Goal: Obtain resource: Obtain resource

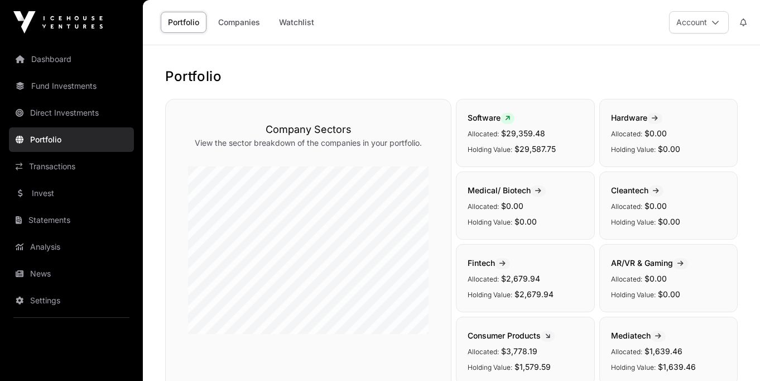
scroll to position [373, 0]
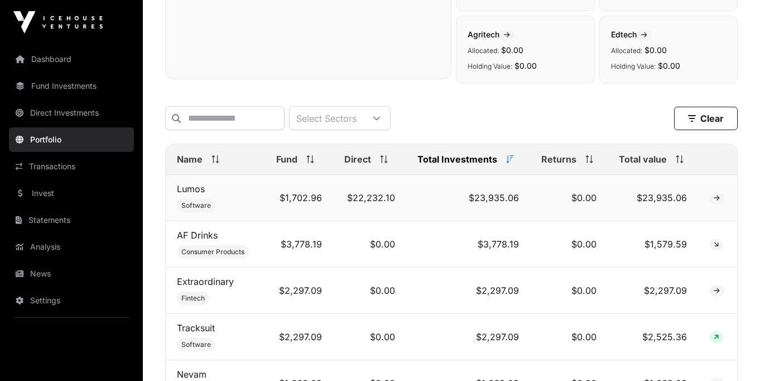
click at [715, 200] on icon at bounding box center [717, 198] width 6 height 7
click at [196, 188] on link "Lumos" at bounding box center [191, 188] width 28 height 11
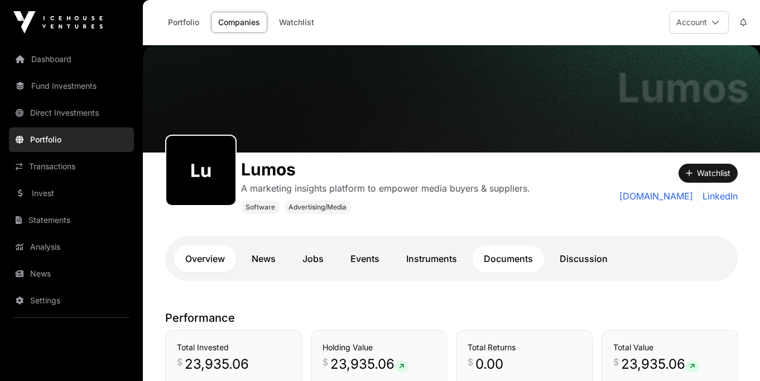
click at [499, 260] on link "Documents" at bounding box center [508, 258] width 71 height 27
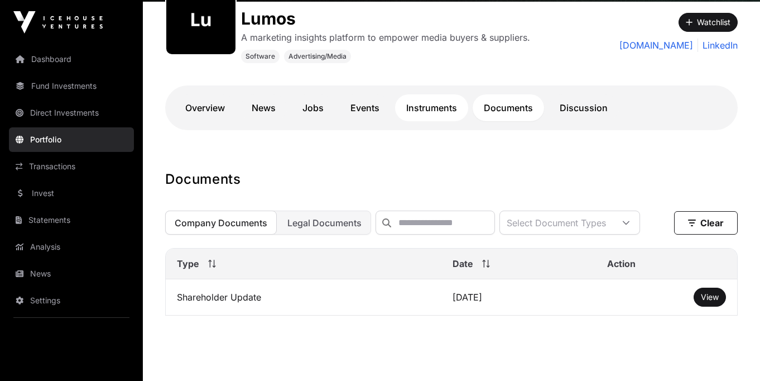
scroll to position [180, 0]
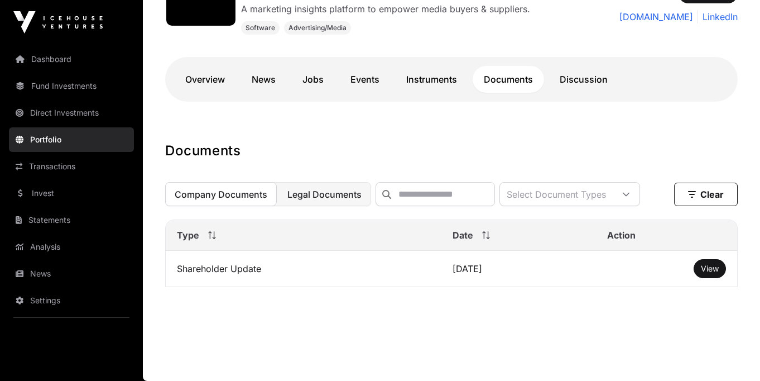
click at [328, 183] on button "Legal Documents" at bounding box center [324, 194] width 93 height 24
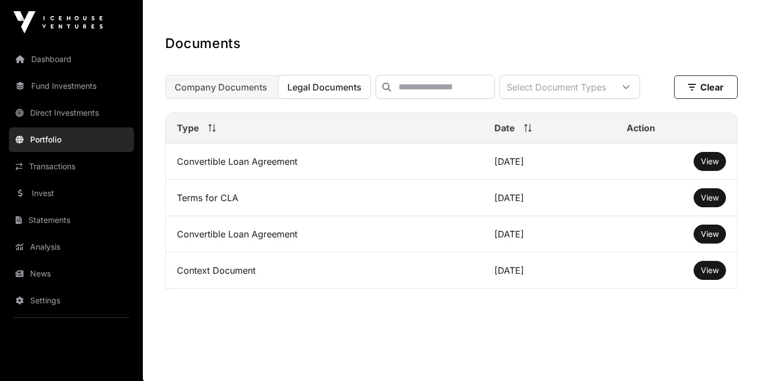
scroll to position [287, 0]
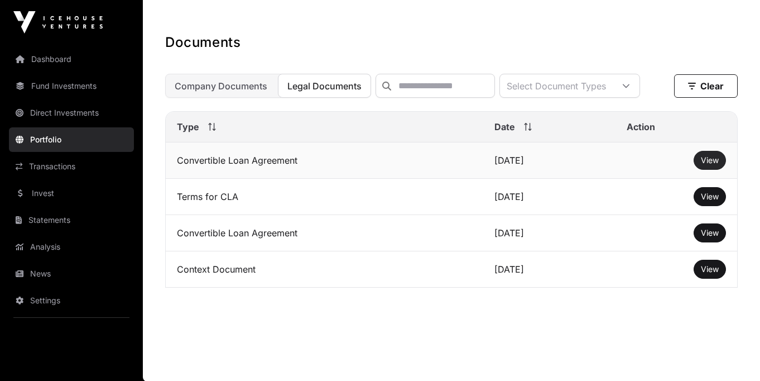
click at [711, 164] on span "View" at bounding box center [710, 159] width 18 height 9
click at [711, 268] on span "View" at bounding box center [710, 268] width 18 height 9
click at [249, 91] on span "Company Documents" at bounding box center [221, 85] width 93 height 11
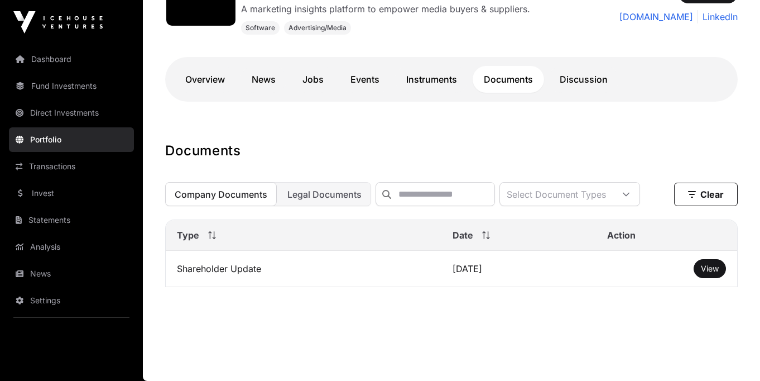
scroll to position [180, 0]
click at [320, 200] on button "Legal Documents" at bounding box center [324, 194] width 93 height 24
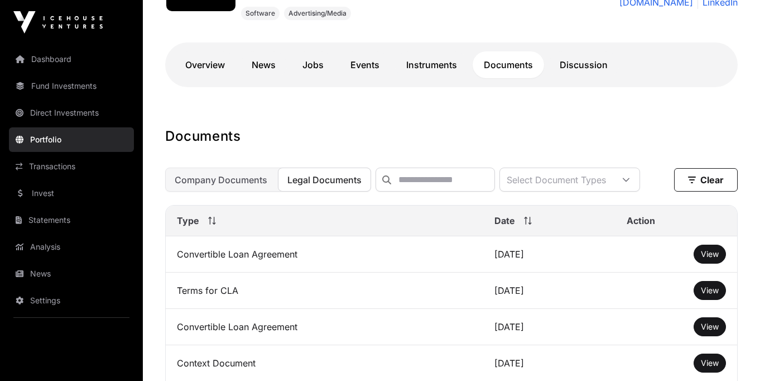
scroll to position [188, 0]
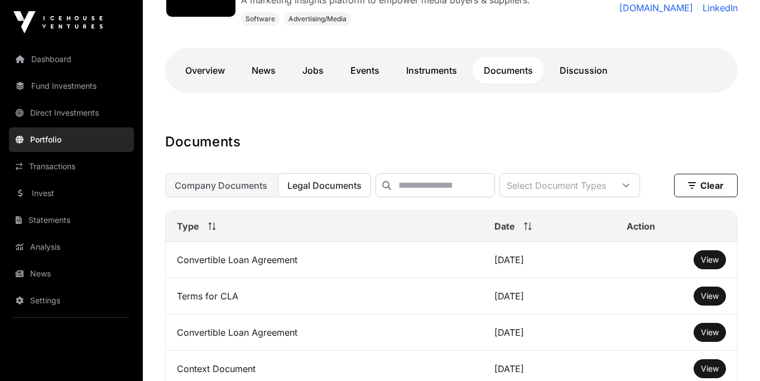
click at [41, 146] on link "Portfolio" at bounding box center [71, 139] width 125 height 25
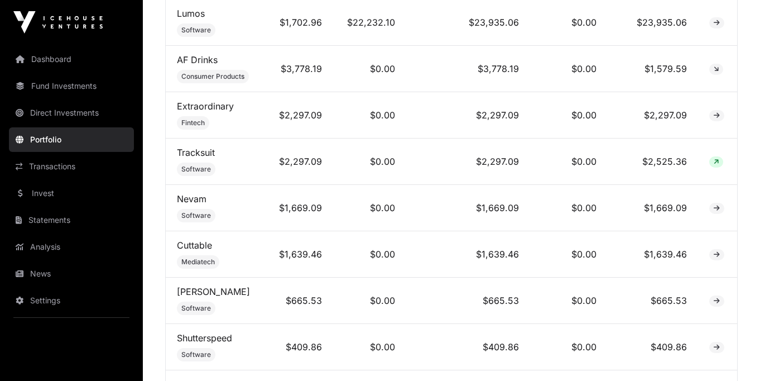
scroll to position [553, 0]
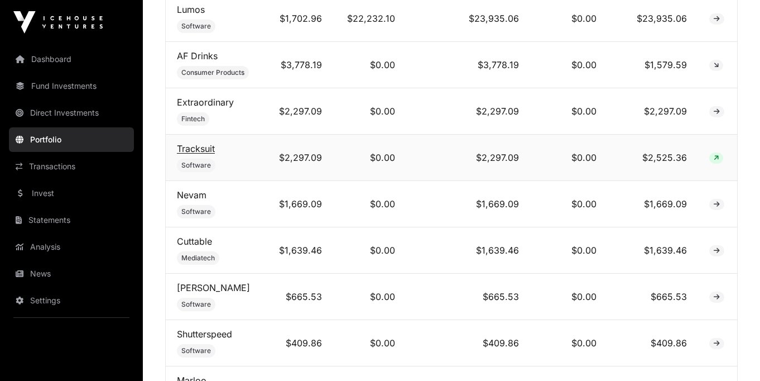
click at [202, 146] on link "Tracksuit" at bounding box center [196, 148] width 38 height 11
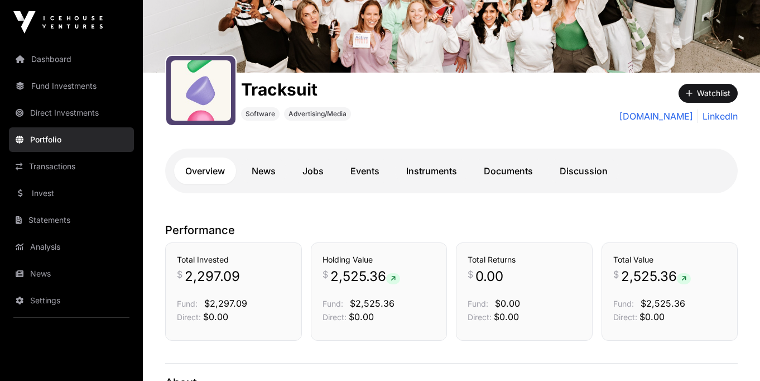
scroll to position [117, 0]
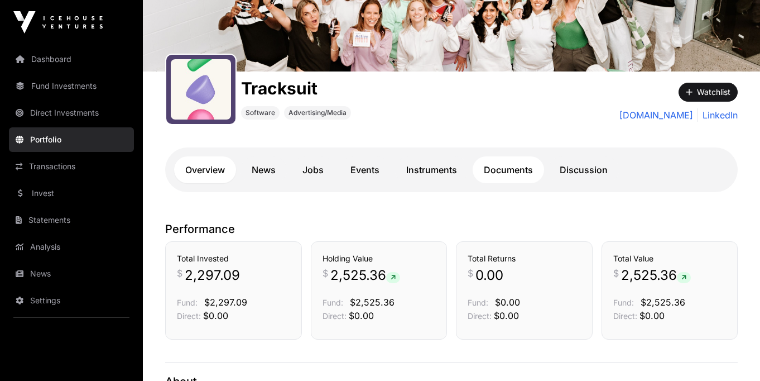
click at [491, 169] on link "Documents" at bounding box center [508, 169] width 71 height 27
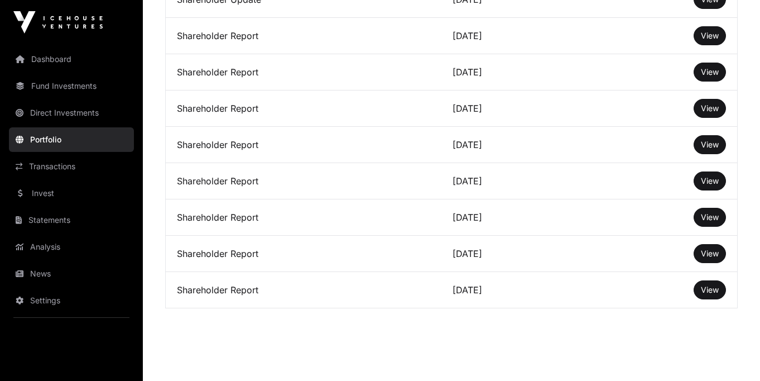
scroll to position [1405, 0]
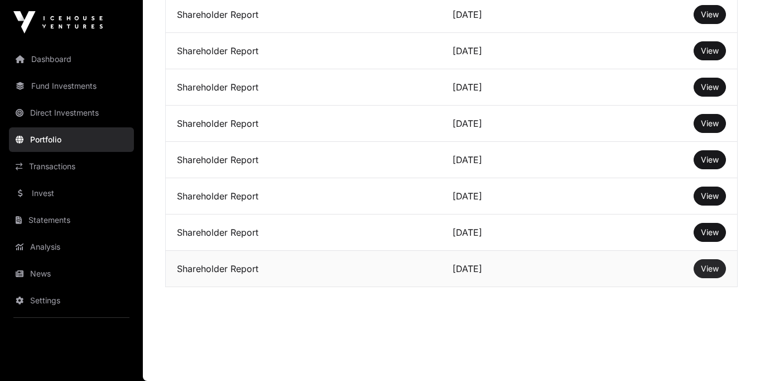
click at [708, 273] on link "View" at bounding box center [710, 268] width 18 height 11
click at [717, 226] on button "View" at bounding box center [710, 232] width 32 height 19
click at [711, 235] on span "View" at bounding box center [710, 231] width 18 height 9
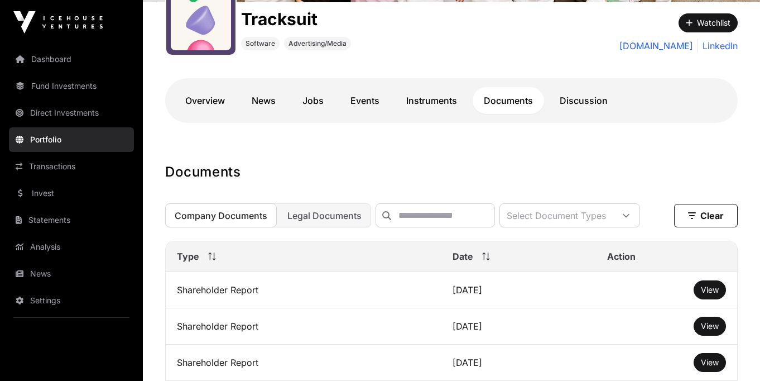
scroll to position [223, 0]
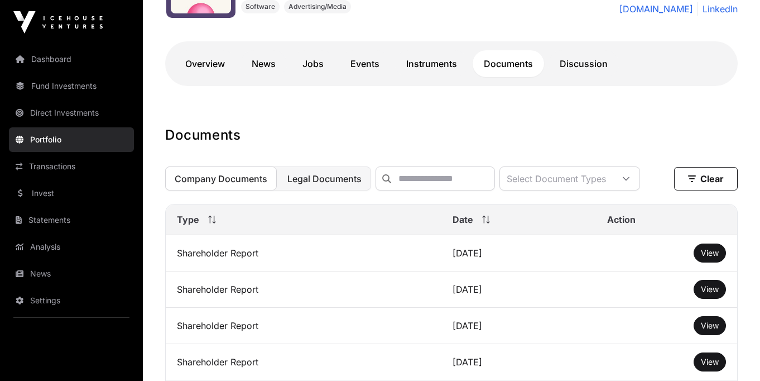
click at [336, 176] on span "Legal Documents" at bounding box center [324, 178] width 74 height 11
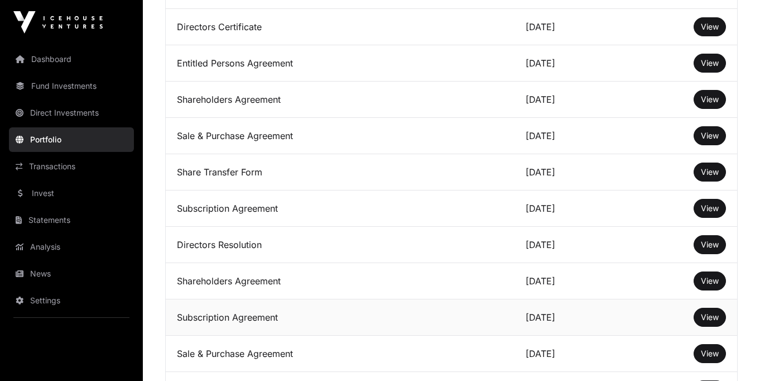
scroll to position [452, 0]
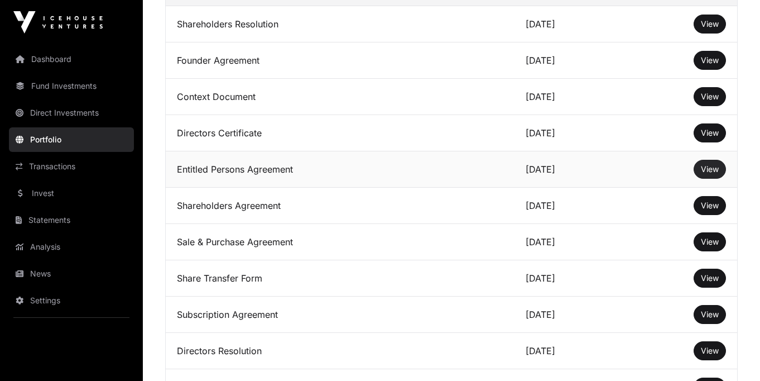
click at [715, 171] on span "View" at bounding box center [710, 168] width 18 height 9
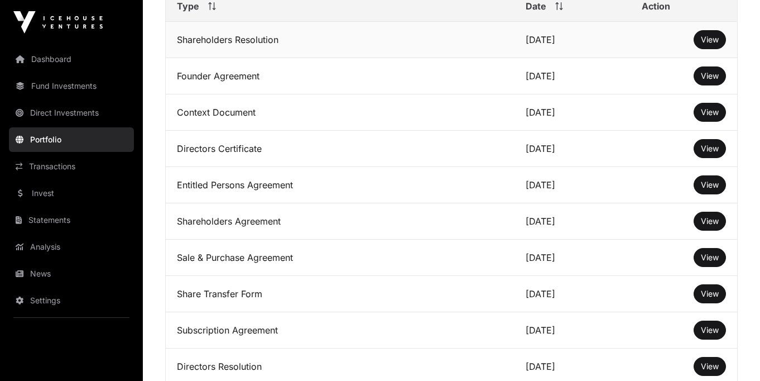
scroll to position [426, 0]
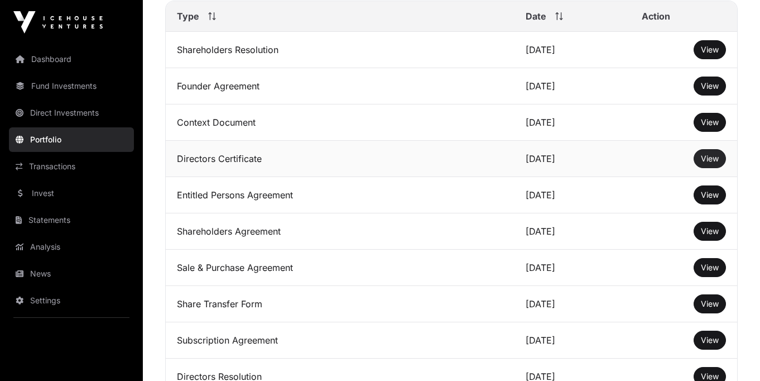
click at [712, 161] on span "View" at bounding box center [710, 157] width 18 height 9
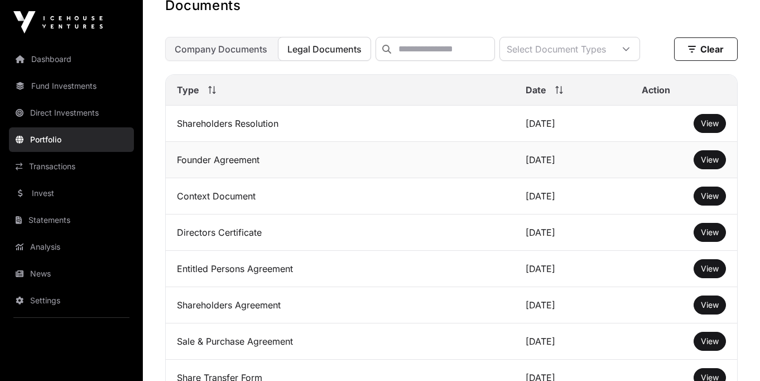
scroll to position [351, 0]
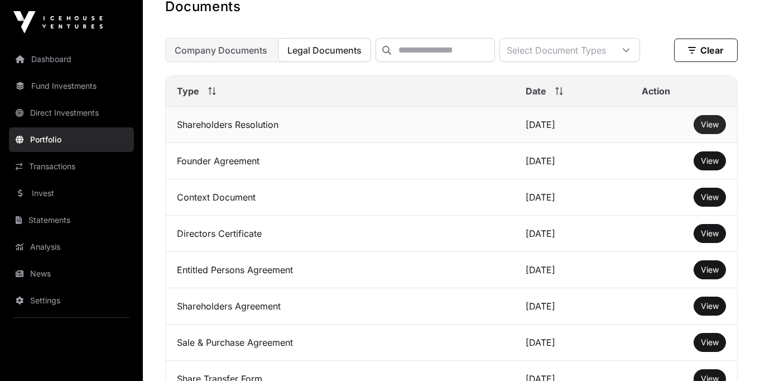
click at [713, 128] on span "View" at bounding box center [710, 123] width 18 height 9
click at [709, 159] on span "View" at bounding box center [710, 160] width 18 height 9
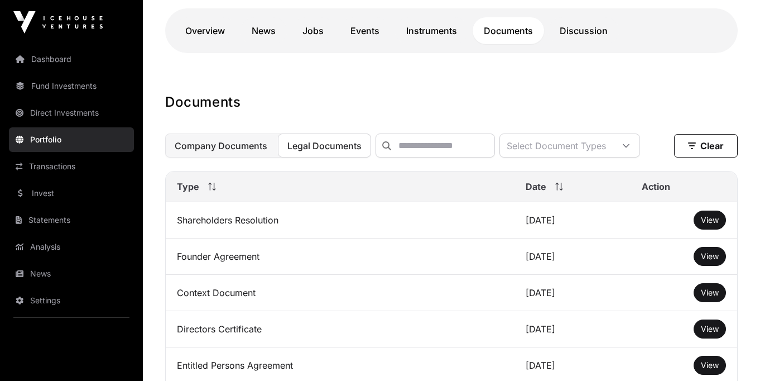
scroll to position [156, 0]
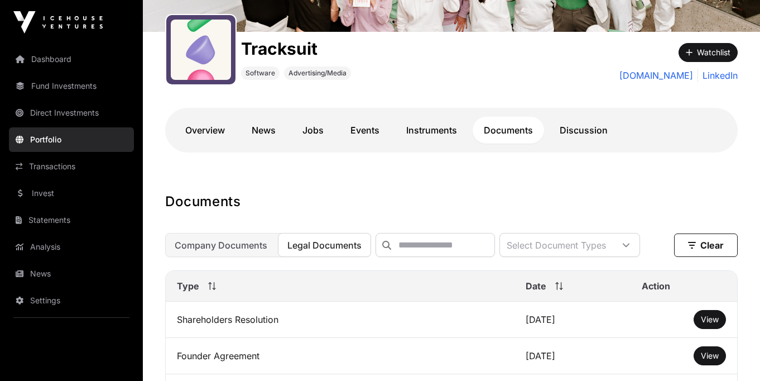
click at [70, 137] on link "Portfolio" at bounding box center [71, 139] width 125 height 25
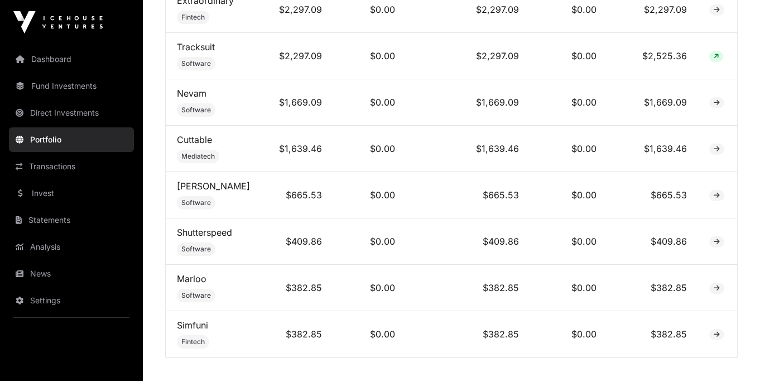
scroll to position [657, 0]
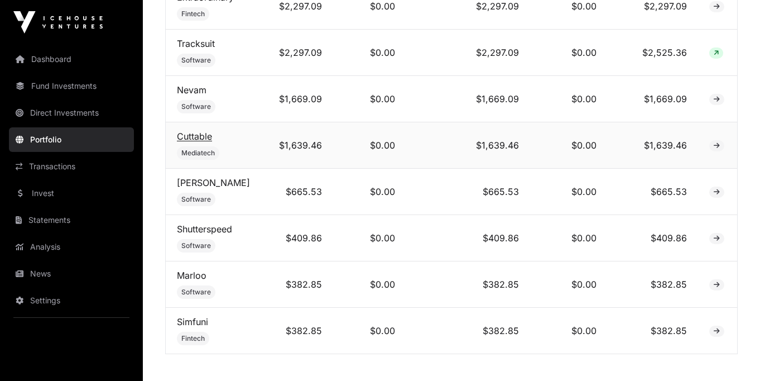
click at [202, 135] on link "Cuttable" at bounding box center [194, 136] width 35 height 11
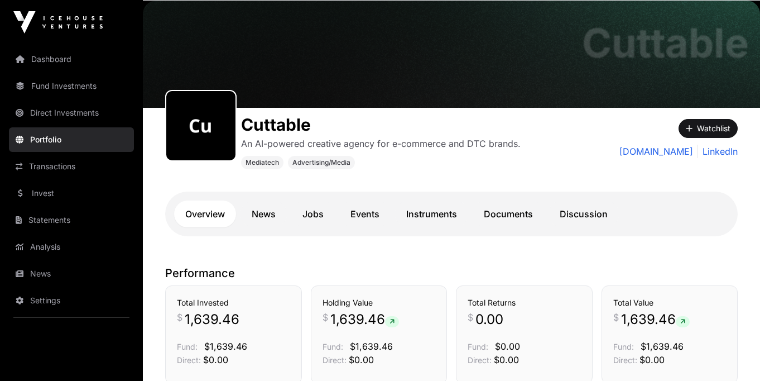
scroll to position [78, 0]
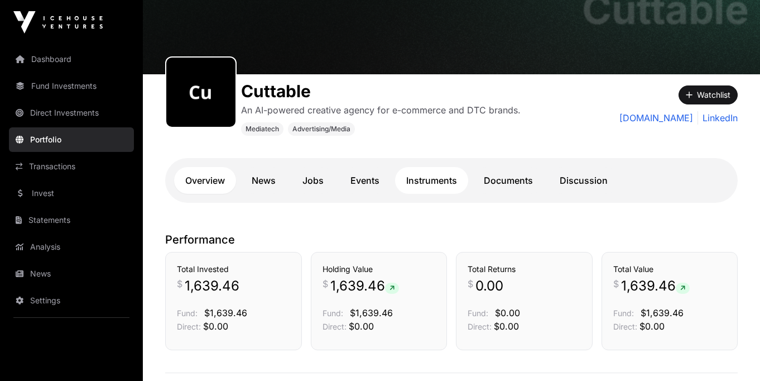
click at [454, 184] on link "Instruments" at bounding box center [431, 180] width 73 height 27
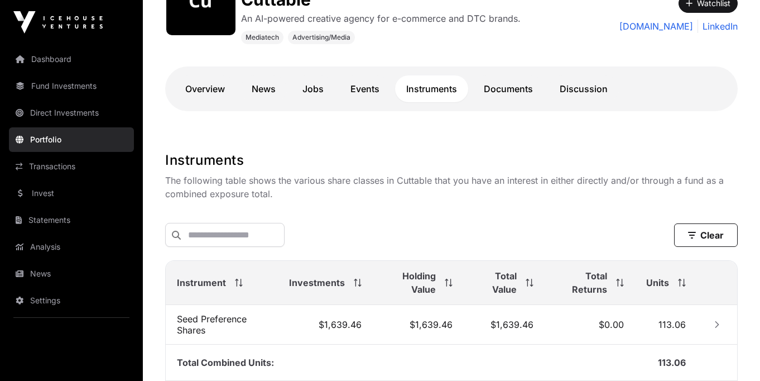
scroll to position [167, 0]
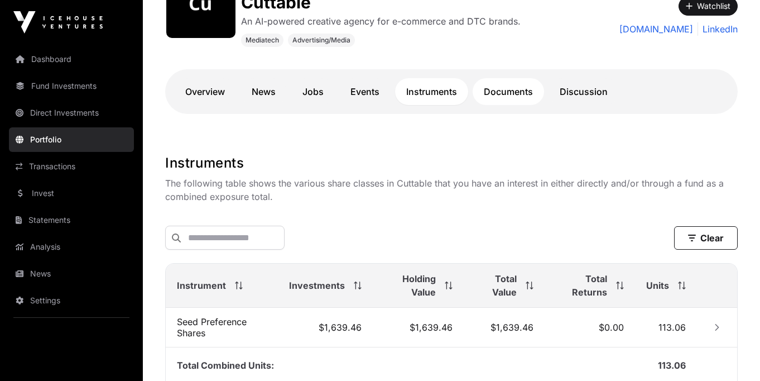
click at [502, 97] on link "Documents" at bounding box center [508, 91] width 71 height 27
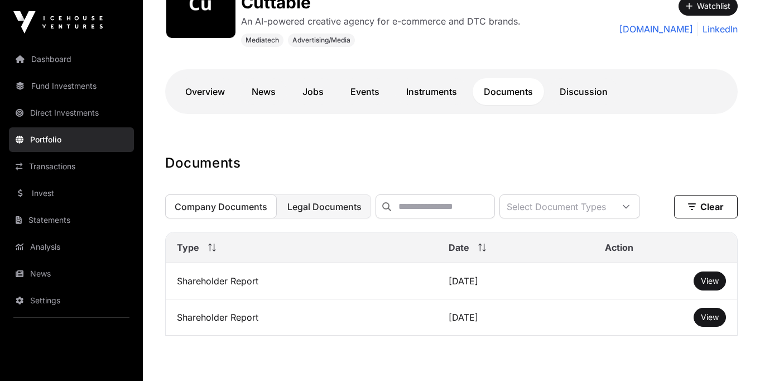
click at [318, 216] on button "Legal Documents" at bounding box center [324, 206] width 93 height 24
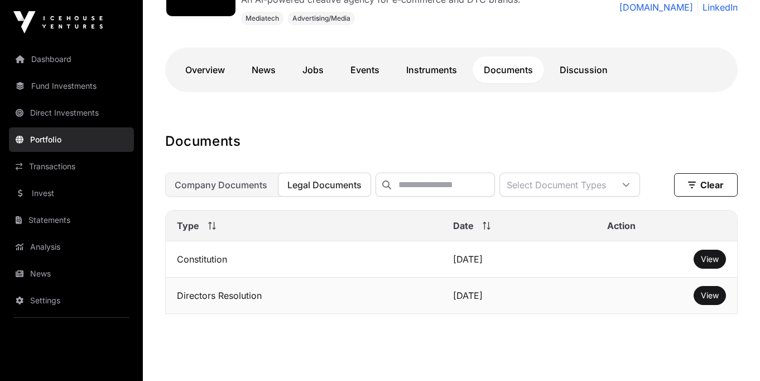
scroll to position [207, 0]
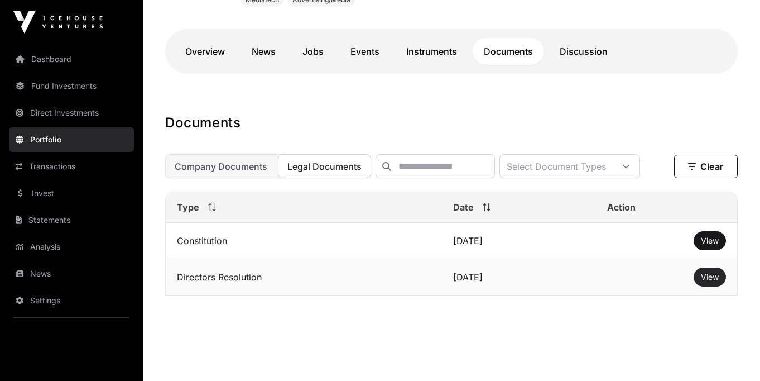
click at [707, 275] on span "View" at bounding box center [710, 276] width 18 height 9
